Goal: Information Seeking & Learning: Learn about a topic

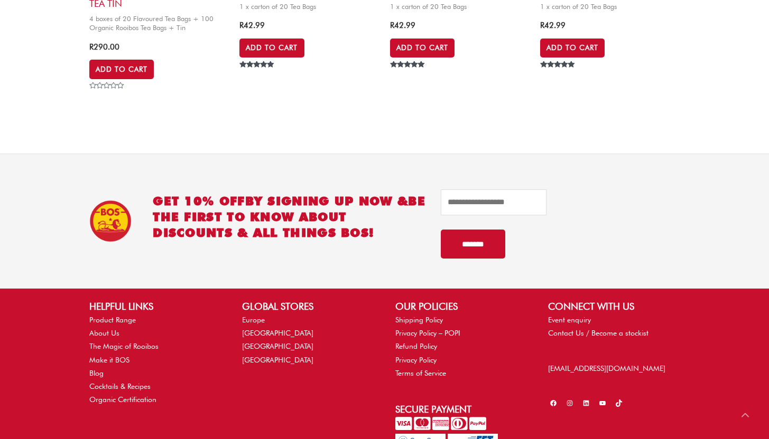
scroll to position [1565, 0]
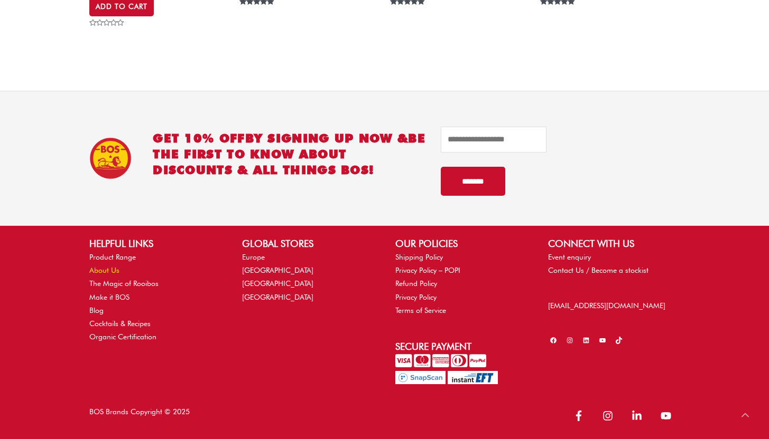
click at [112, 273] on link "About Us" at bounding box center [104, 270] width 30 height 8
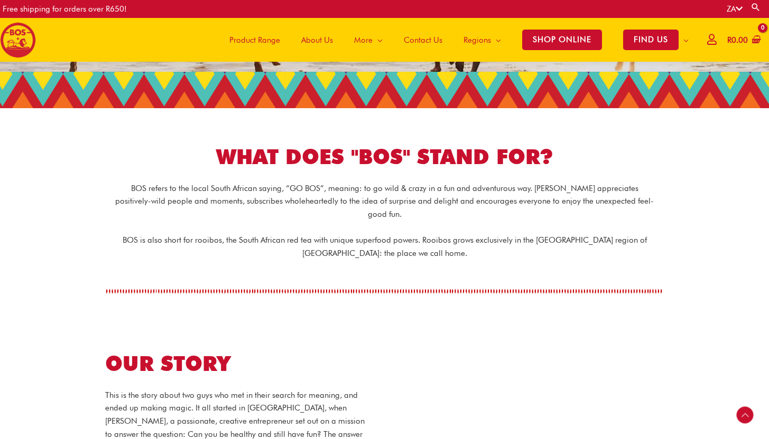
scroll to position [165, 0]
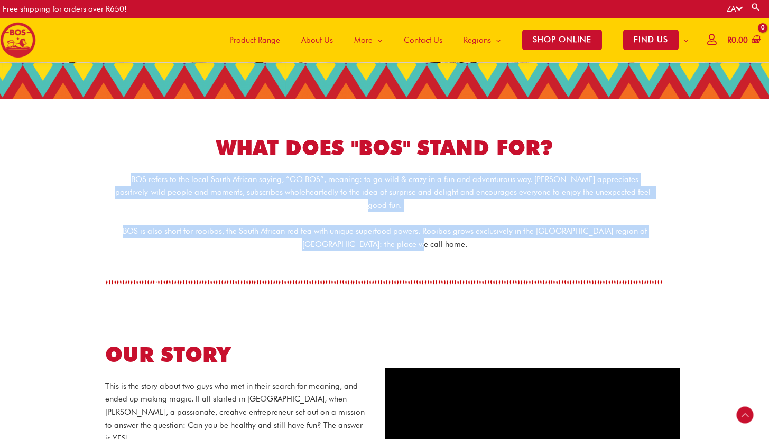
click at [447, 231] on div "BOS refers to the local South African saying, “GO BOS”, meaning: to go wild & c…" at bounding box center [385, 212] width 592 height 78
copy div "BOS refers to the local South African saying, “GO BOS”, meaning: to go wild & c…"
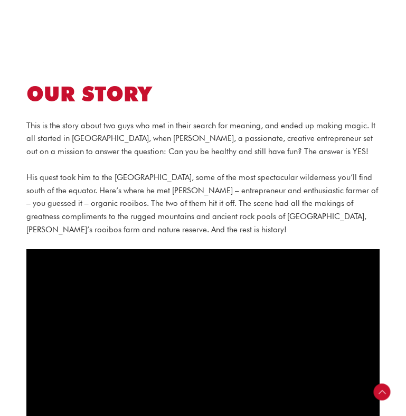
scroll to position [500, 0]
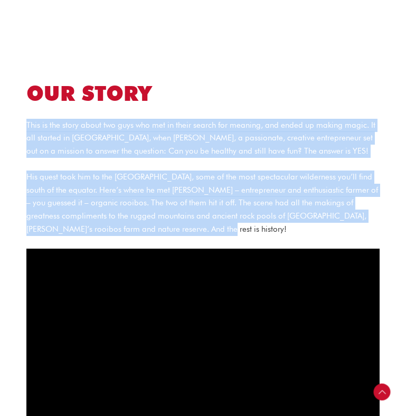
drag, startPoint x: 25, startPoint y: 112, endPoint x: 191, endPoint y: 213, distance: 193.7
click at [191, 213] on section "OUR STORY This is the story about two guys who met in their search for meaning,…" at bounding box center [203, 231] width 406 height 463
copy div "This is the story about two guys who met in their search for meaning, and ended…"
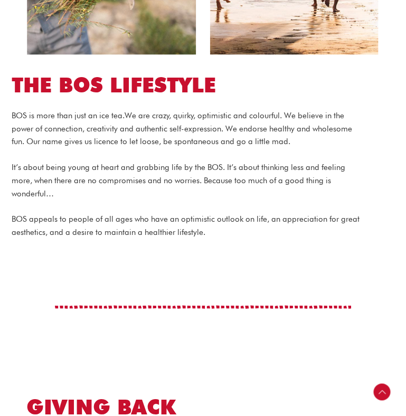
scroll to position [1333, 0]
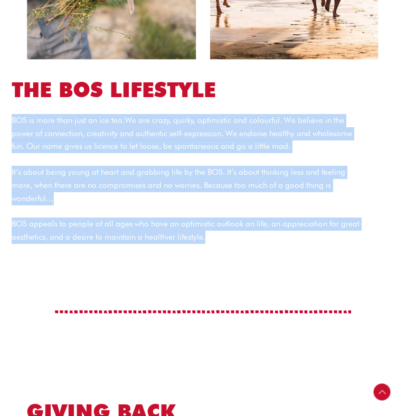
drag, startPoint x: 12, startPoint y: 107, endPoint x: 206, endPoint y: 224, distance: 226.3
click at [206, 224] on div "BOS is more than just an ice tea. We are crazy, quirky, optimistic and colourfu…" at bounding box center [188, 179] width 353 height 130
copy div "BOS is more than just an ice tea. We are crazy, quirky, optimistic and colourfu…"
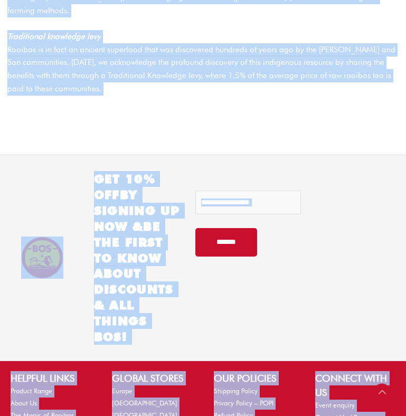
scroll to position [2427, 0]
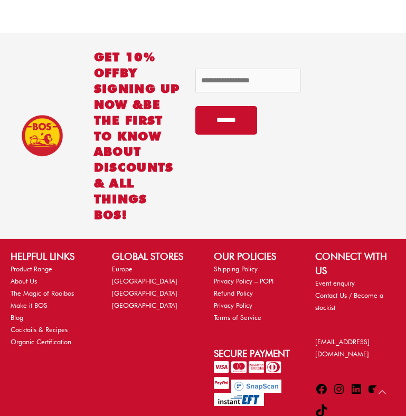
drag, startPoint x: 8, startPoint y: 199, endPoint x: 273, endPoint y: -21, distance: 344.0
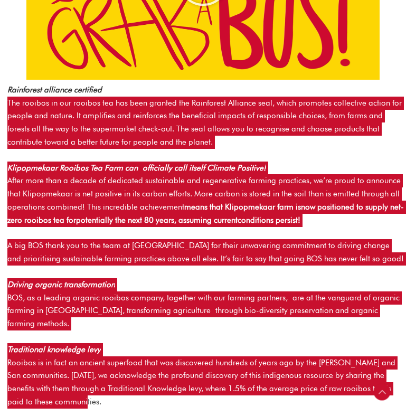
scroll to position [1991, 0]
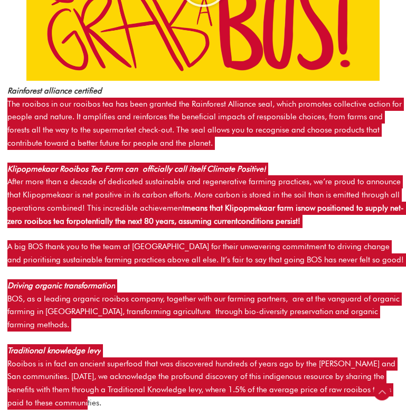
copy div "The rooibos in our rooibos tea has been granted the Rainforest Alliance seal, w…"
